Goal: Navigation & Orientation: Find specific page/section

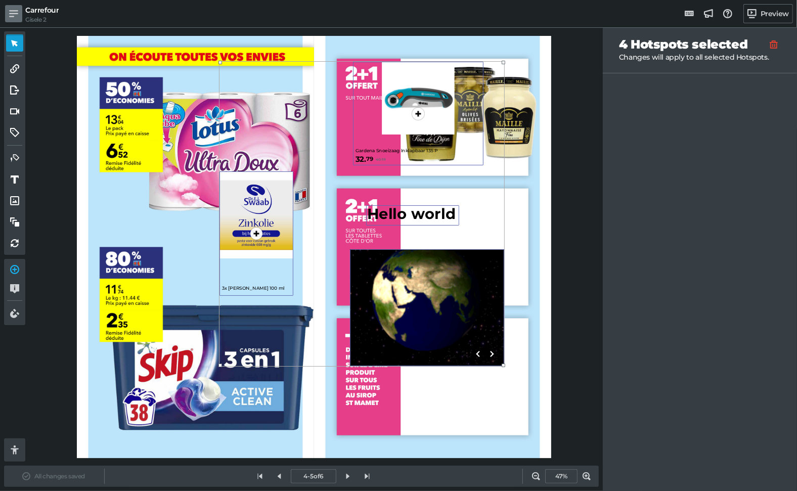
click at [15, 16] on icon at bounding box center [13, 13] width 9 height 9
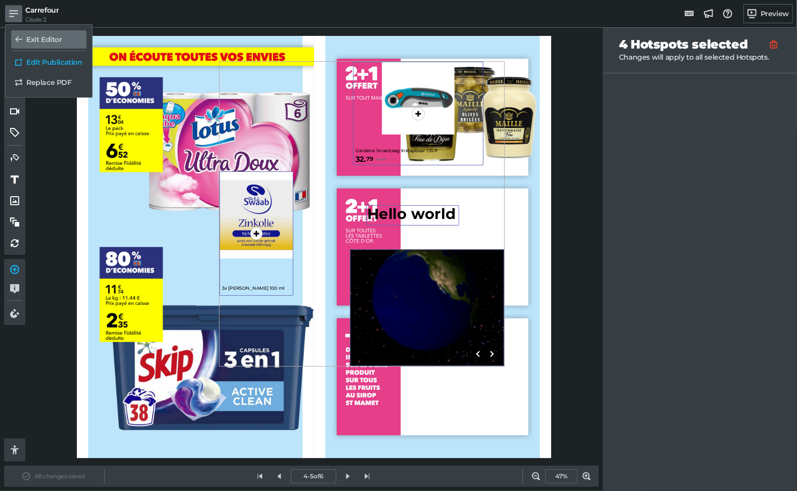
click at [36, 39] on h5 "Exit Editor" at bounding box center [44, 39] width 36 height 9
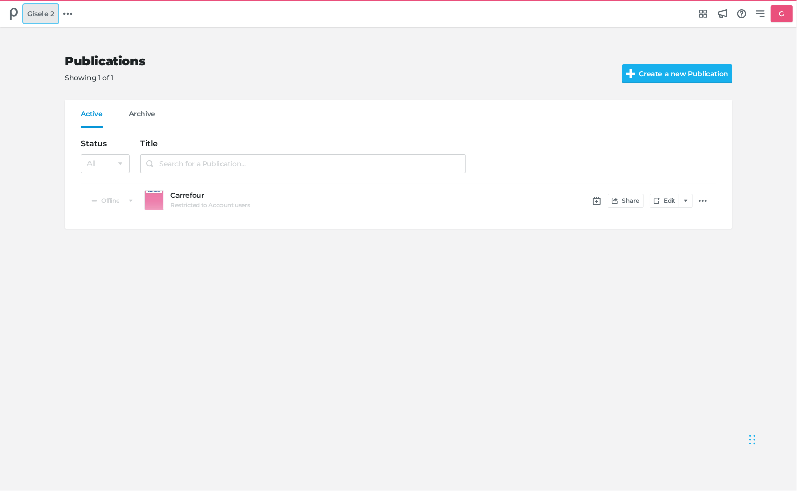
click at [43, 10] on span "Gisele 2" at bounding box center [40, 13] width 27 height 11
